Goal: Task Accomplishment & Management: Manage account settings

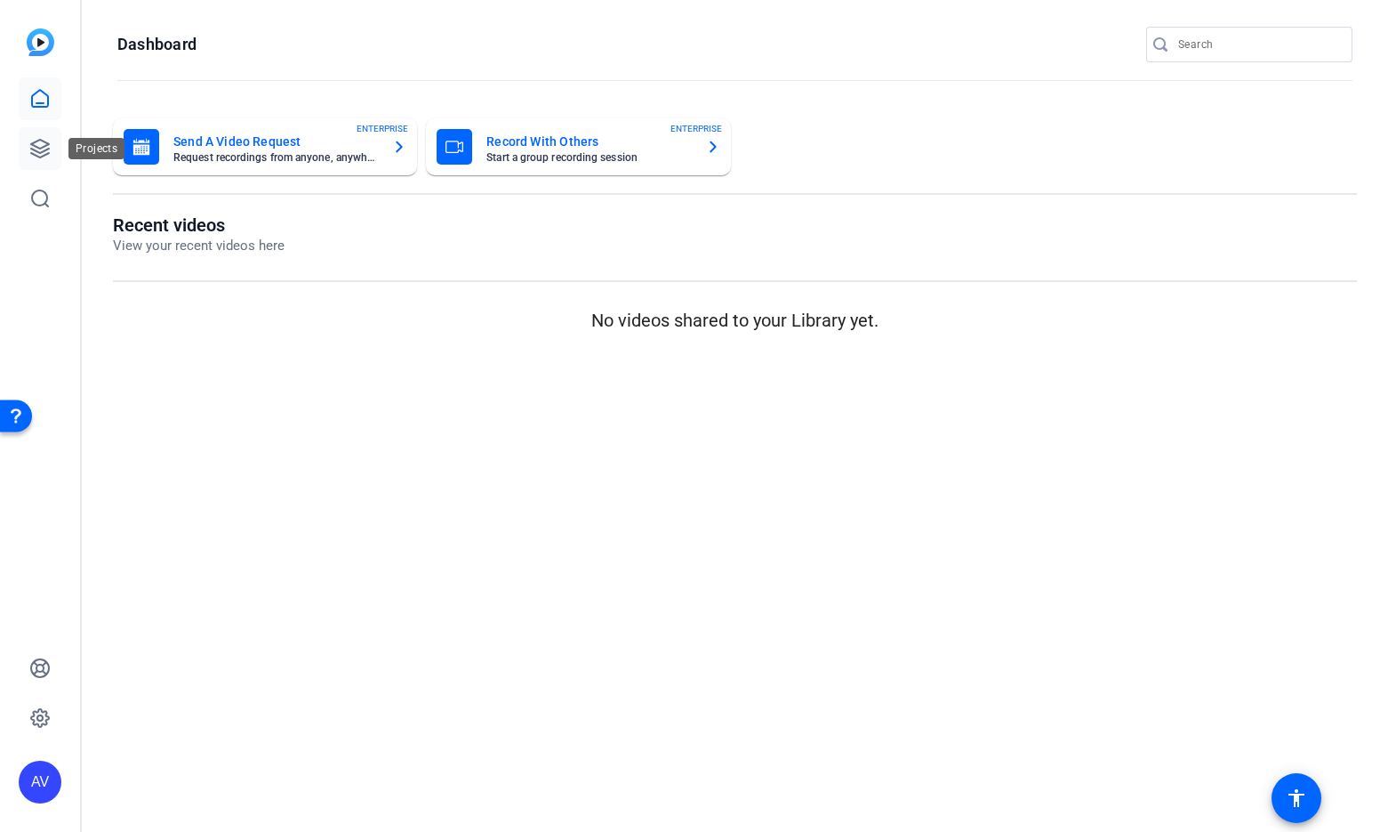
click at [36, 143] on icon at bounding box center [39, 148] width 21 height 21
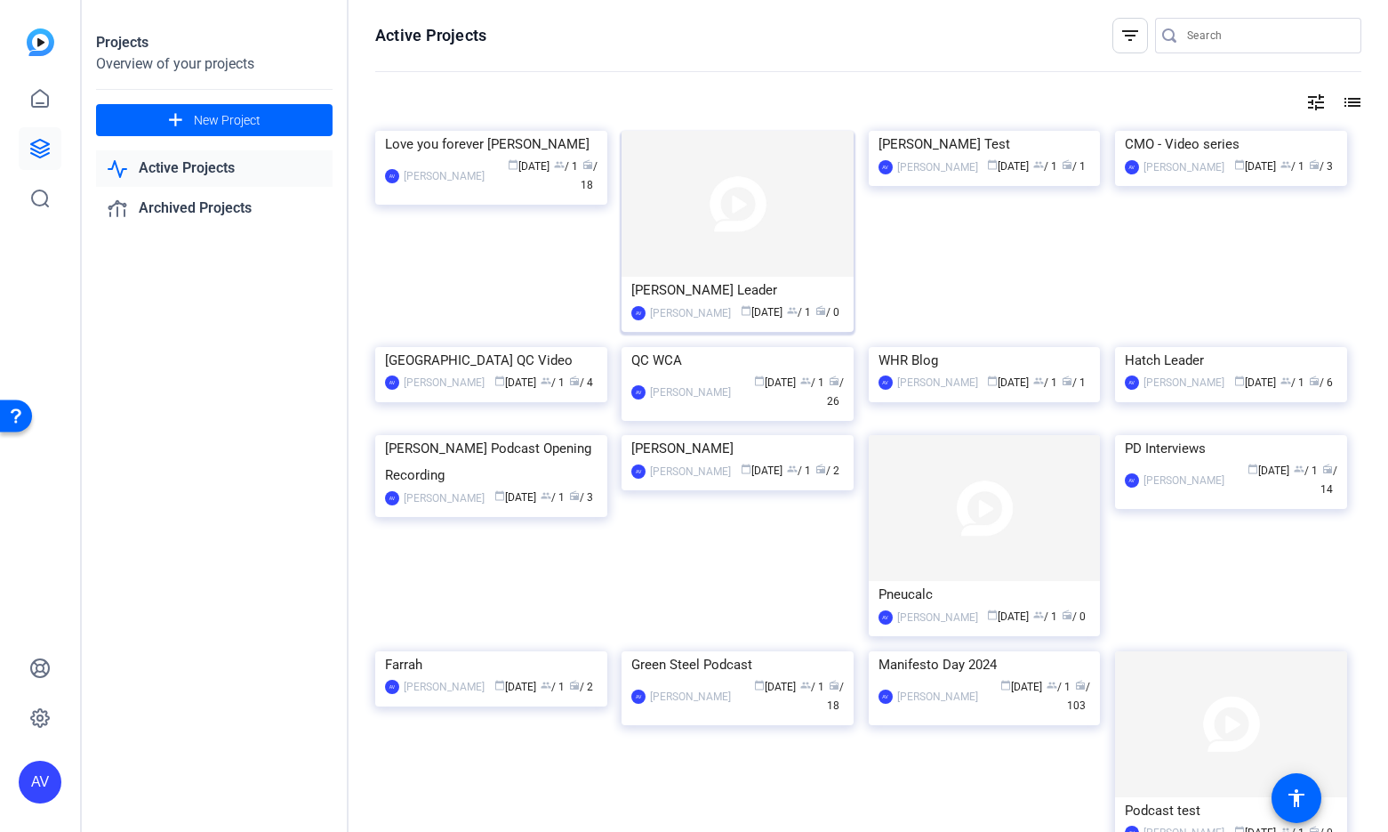
click at [727, 273] on img at bounding box center [738, 204] width 232 height 146
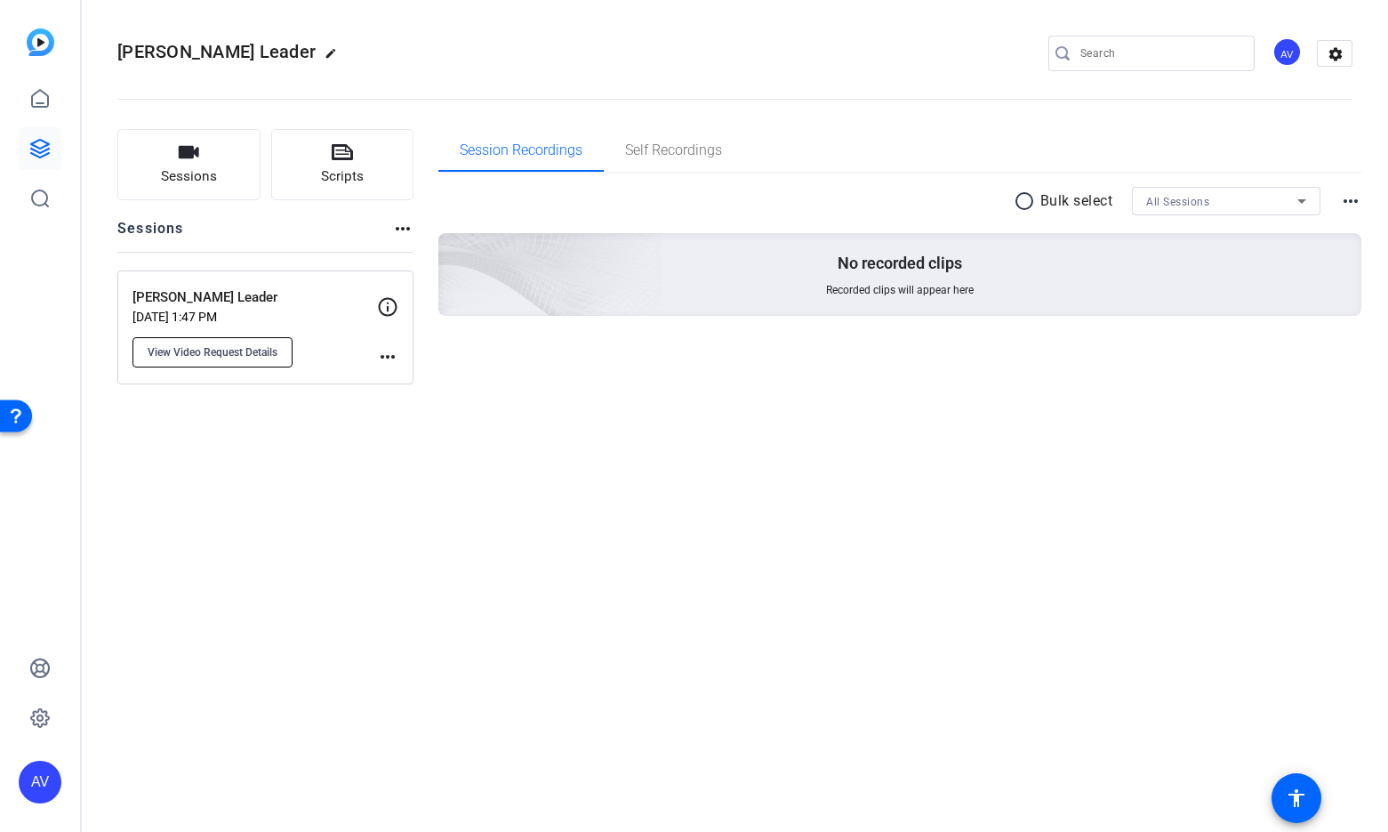
click at [220, 350] on span "View Video Request Details" at bounding box center [213, 352] width 130 height 14
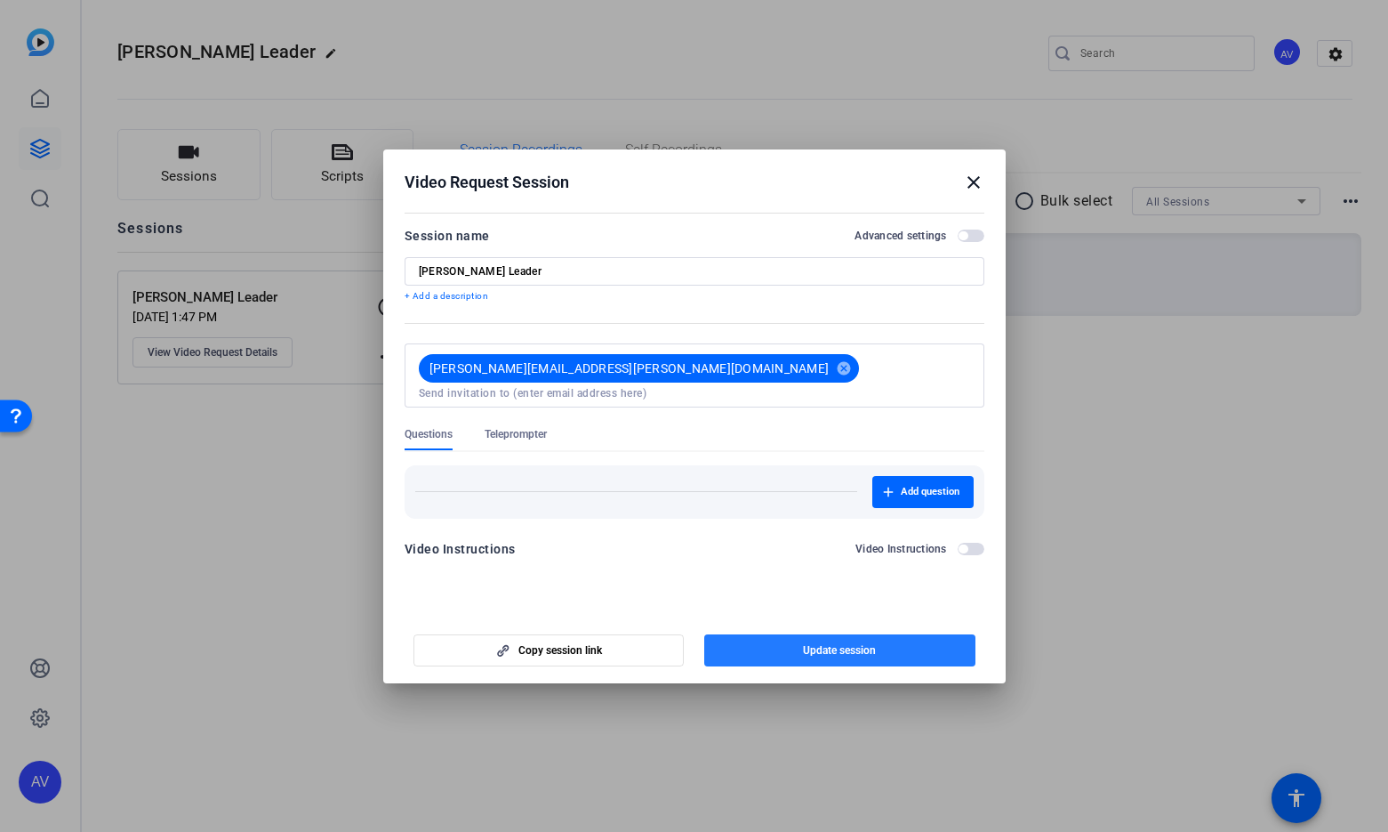
click at [825, 650] on span "Update session" at bounding box center [839, 650] width 73 height 14
click at [972, 180] on mat-icon "close" at bounding box center [973, 182] width 21 height 21
